Goal: Task Accomplishment & Management: Use online tool/utility

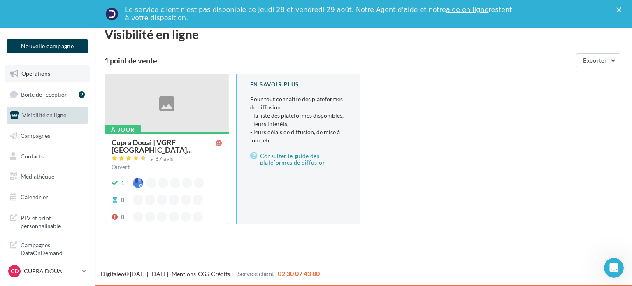
click at [40, 76] on span "Opérations" at bounding box center [35, 73] width 29 height 7
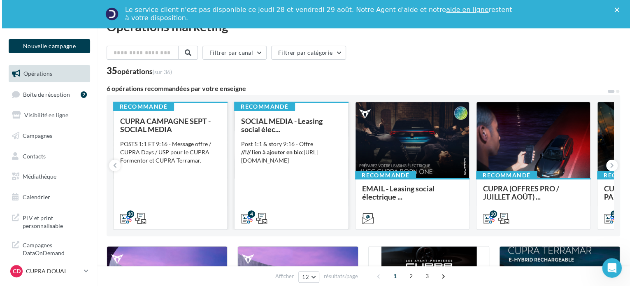
scroll to position [41, 0]
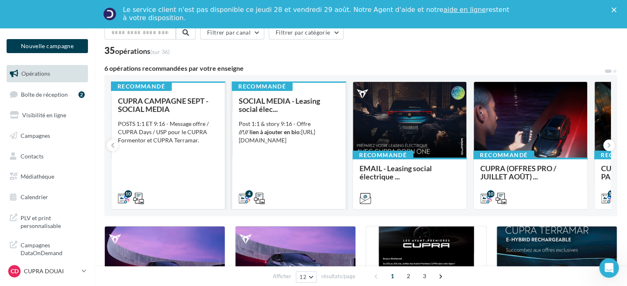
click at [181, 173] on div "CUPRA CAMPAGNE SEPT - SOCIAL MEDIA POSTS 1:1 ET 9:16 - Message offre / CUPRA Da…" at bounding box center [168, 149] width 100 height 105
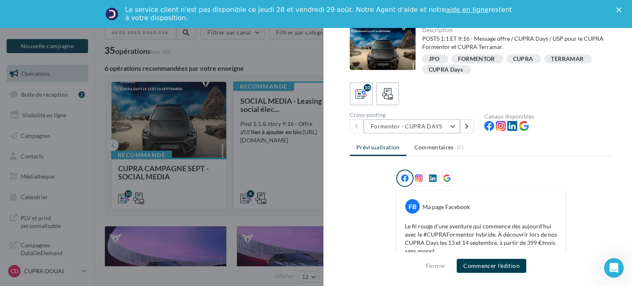
click at [420, 131] on button "Formentor - CUPRA DAYS" at bounding box center [411, 126] width 96 height 14
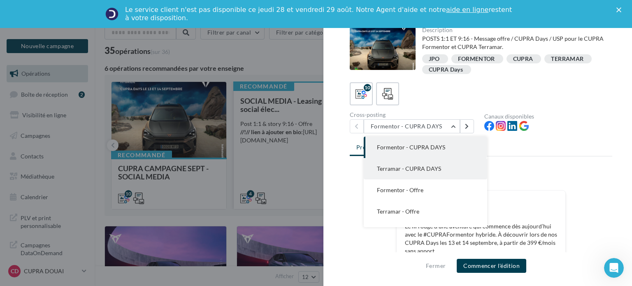
click at [413, 171] on span "Terramar - CUPRA DAYS" at bounding box center [409, 168] width 64 height 7
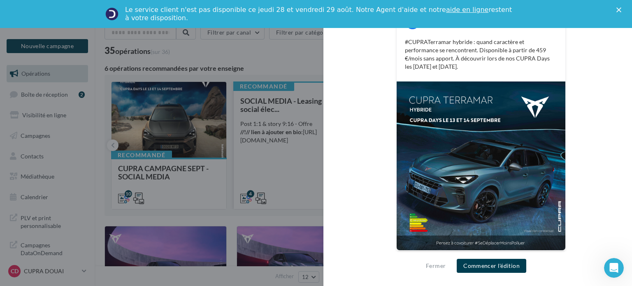
scroll to position [0, 0]
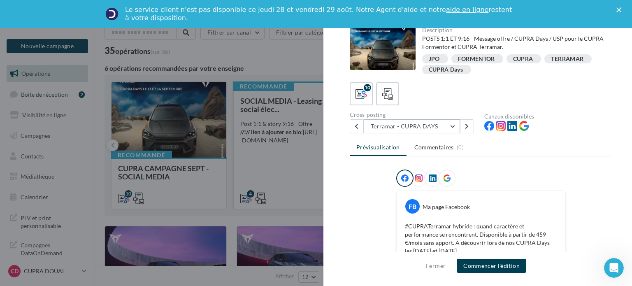
click at [410, 122] on button "Terramar - CUPRA DAYS" at bounding box center [411, 126] width 96 height 14
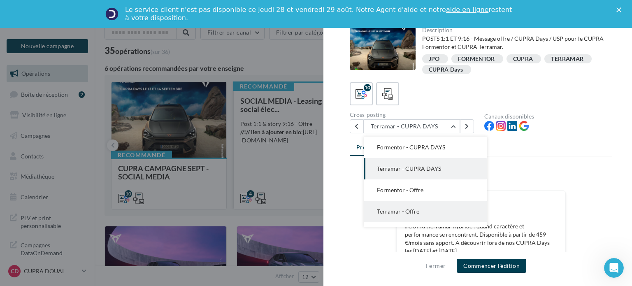
click at [400, 209] on span "Terramar - Offre" at bounding box center [398, 211] width 42 height 7
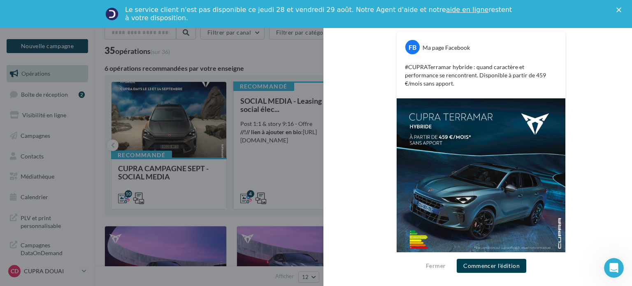
scroll to position [176, 0]
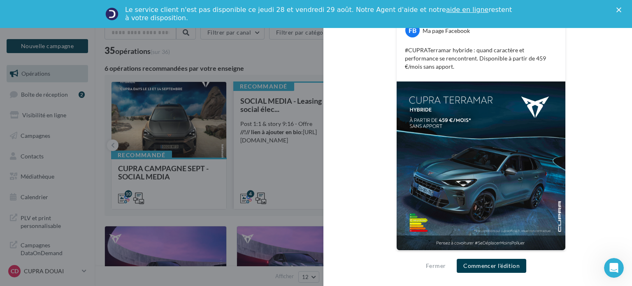
click at [469, 137] on img at bounding box center [480, 165] width 169 height 169
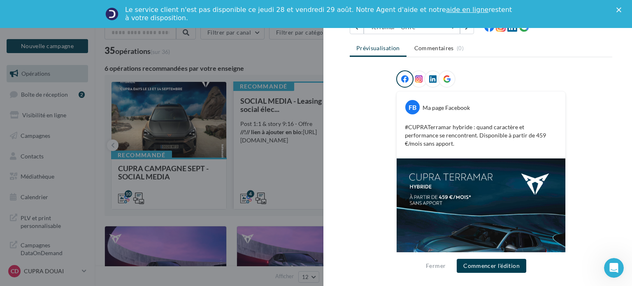
scroll to position [0, 0]
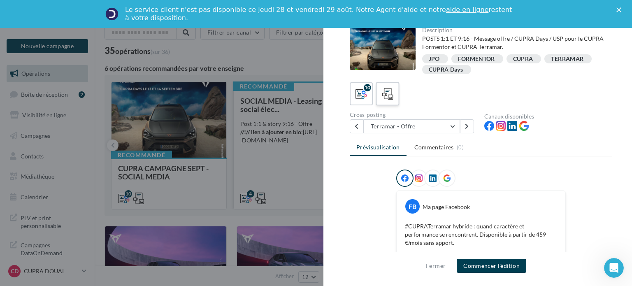
click at [391, 102] on label at bounding box center [386, 93] width 23 height 23
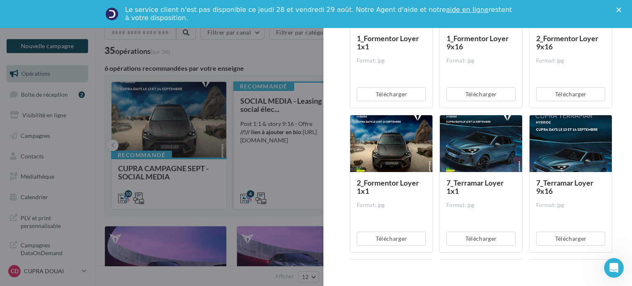
scroll to position [247, 0]
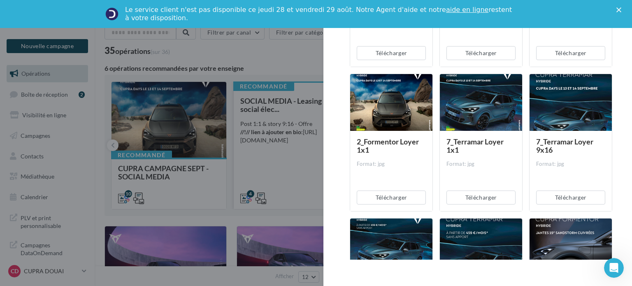
click at [567, 93] on div at bounding box center [570, 103] width 82 height 58
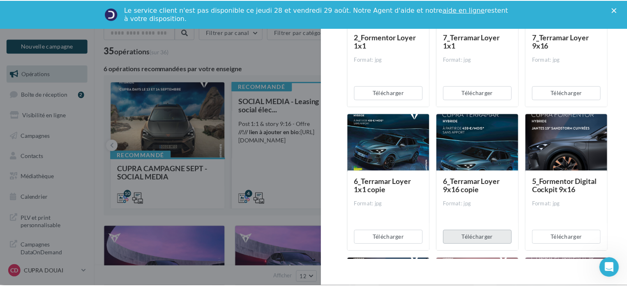
scroll to position [370, 0]
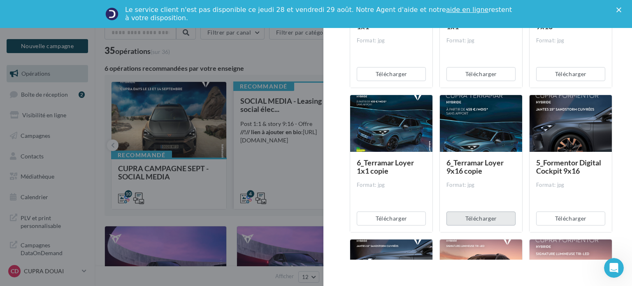
click at [476, 220] on button "Télécharger" at bounding box center [480, 218] width 69 height 14
click at [273, 55] on div at bounding box center [316, 143] width 632 height 286
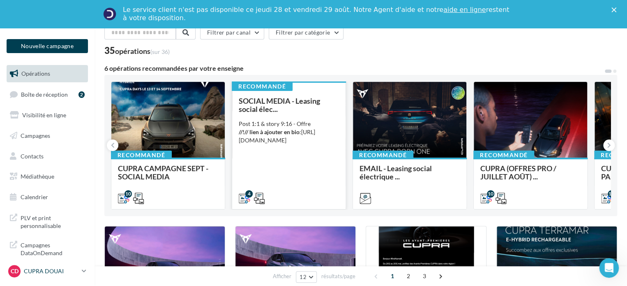
click at [64, 266] on div "CD CUPRA DOUAI cupra_douai" at bounding box center [43, 271] width 70 height 12
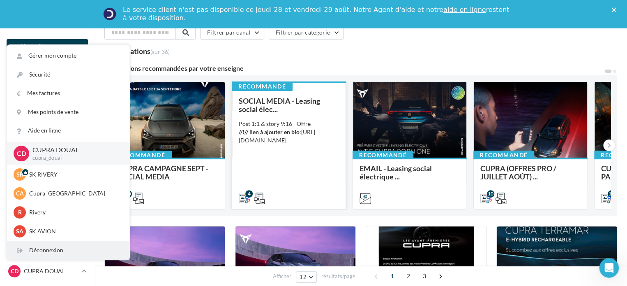
click at [45, 245] on div "Déconnexion" at bounding box center [68, 250] width 123 height 19
